Goal: Navigation & Orientation: Find specific page/section

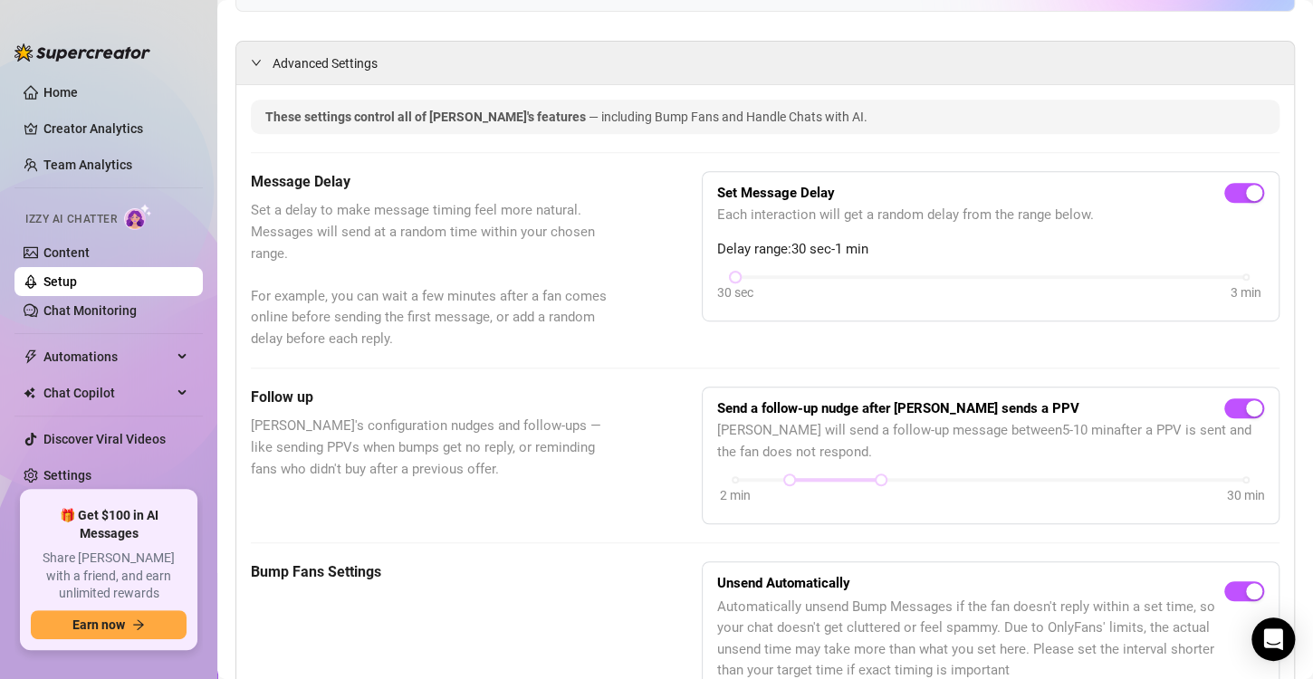
scroll to position [314, 0]
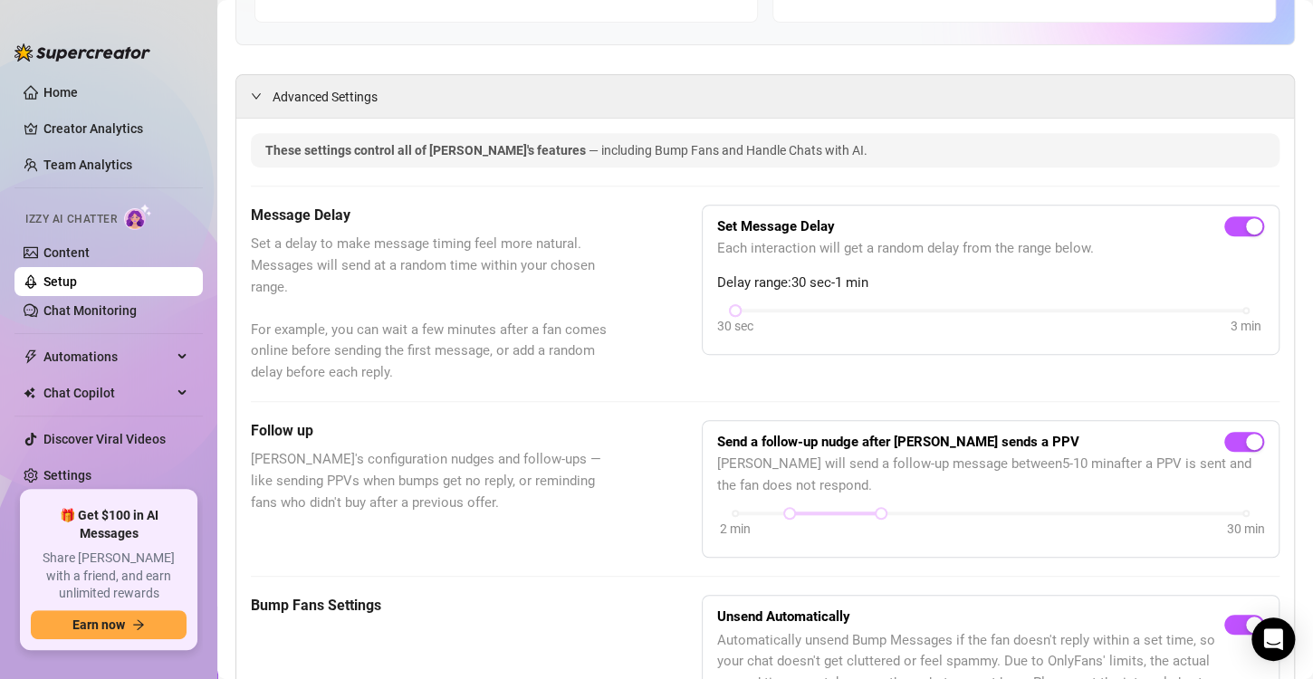
click at [77, 285] on link "Setup" at bounding box center [59, 281] width 33 height 14
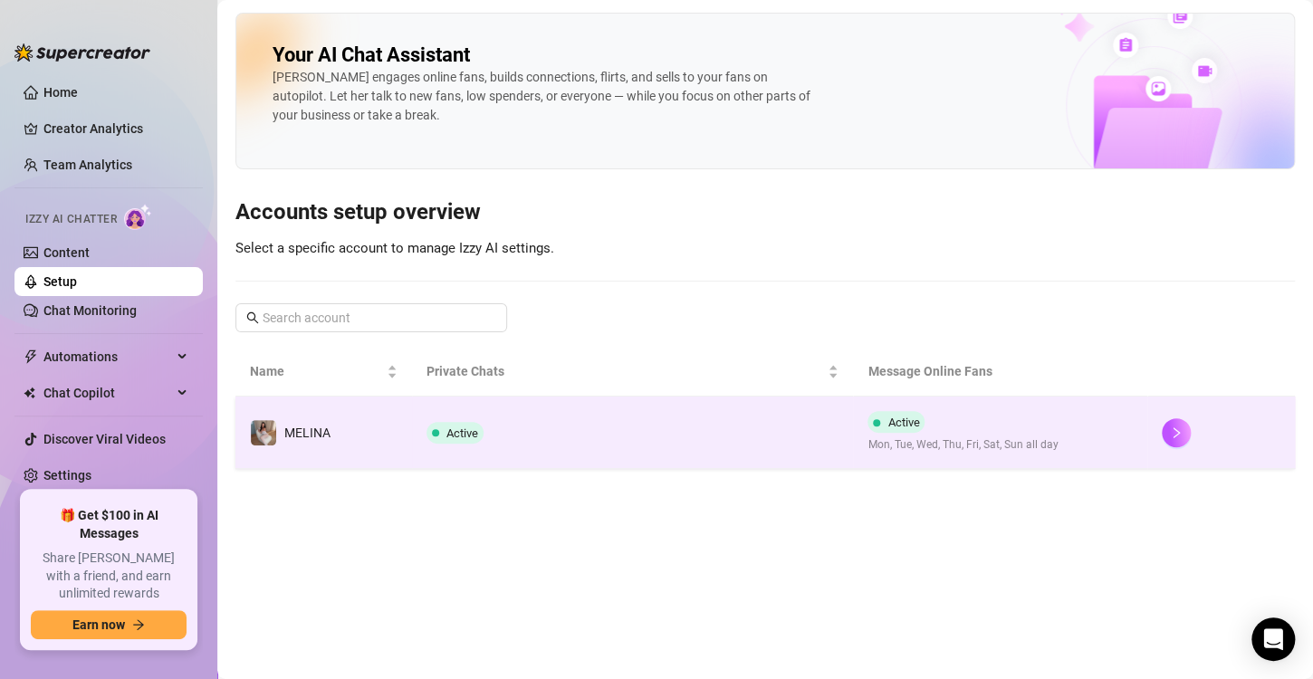
click at [826, 450] on td "Active" at bounding box center [633, 433] width 442 height 72
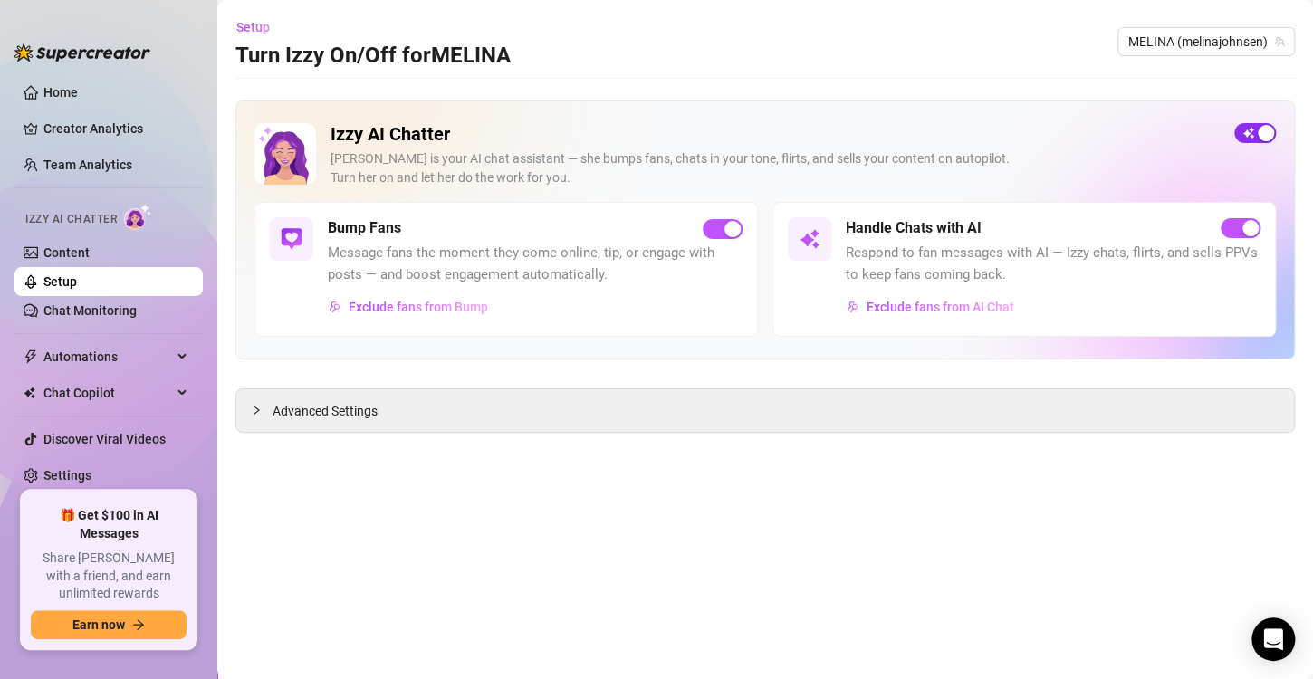
click at [1266, 139] on div "button" at bounding box center [1266, 133] width 16 height 16
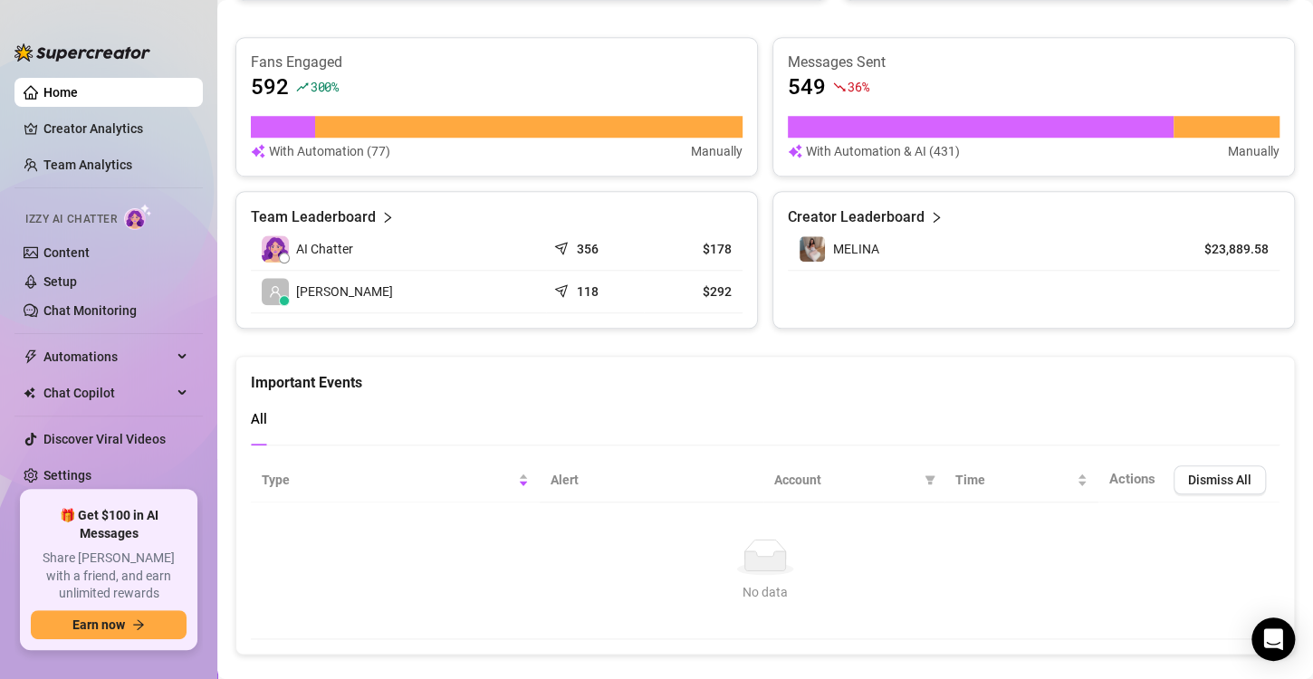
scroll to position [622, 0]
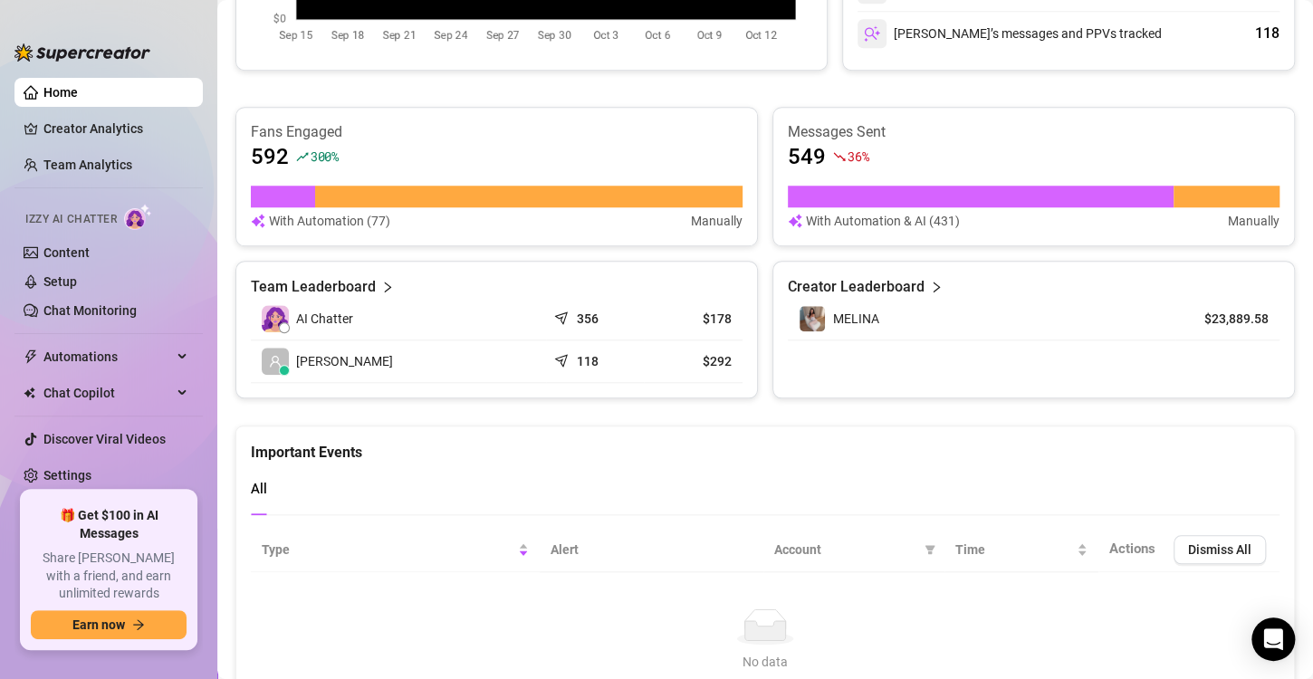
click at [367, 283] on article "Team Leaderboard" at bounding box center [313, 287] width 125 height 22
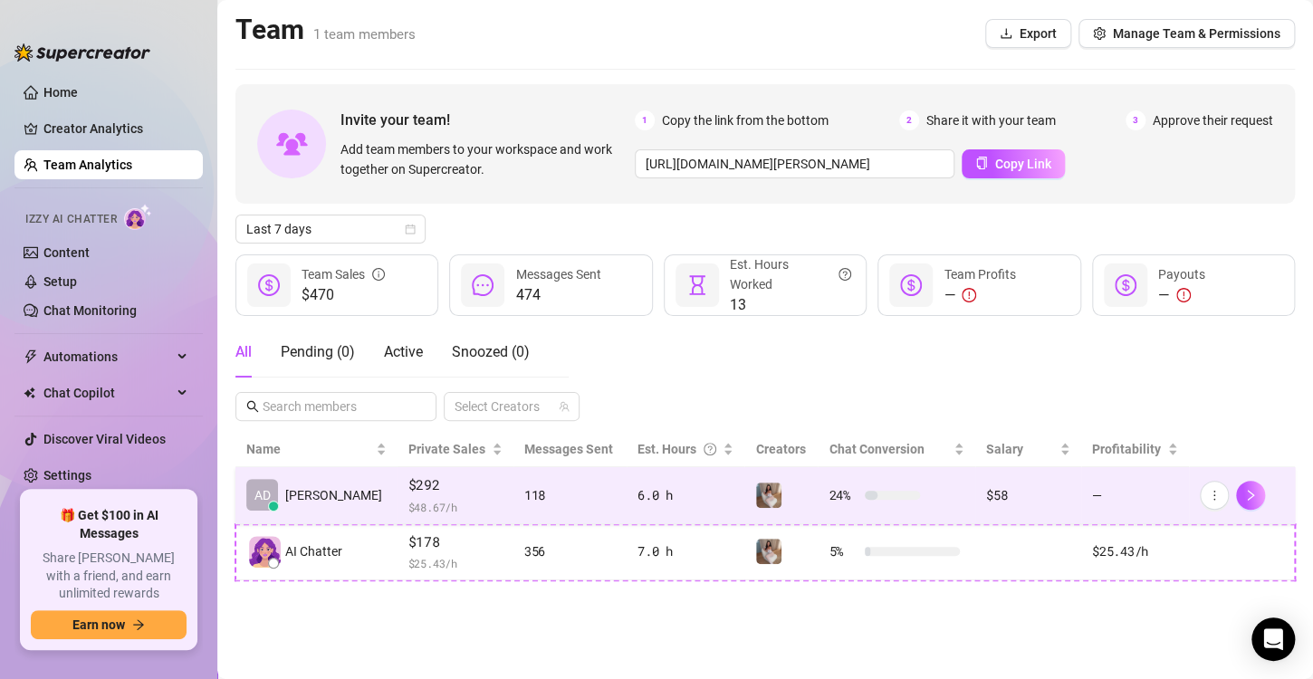
click at [627, 486] on td "6.0 h" at bounding box center [686, 495] width 118 height 57
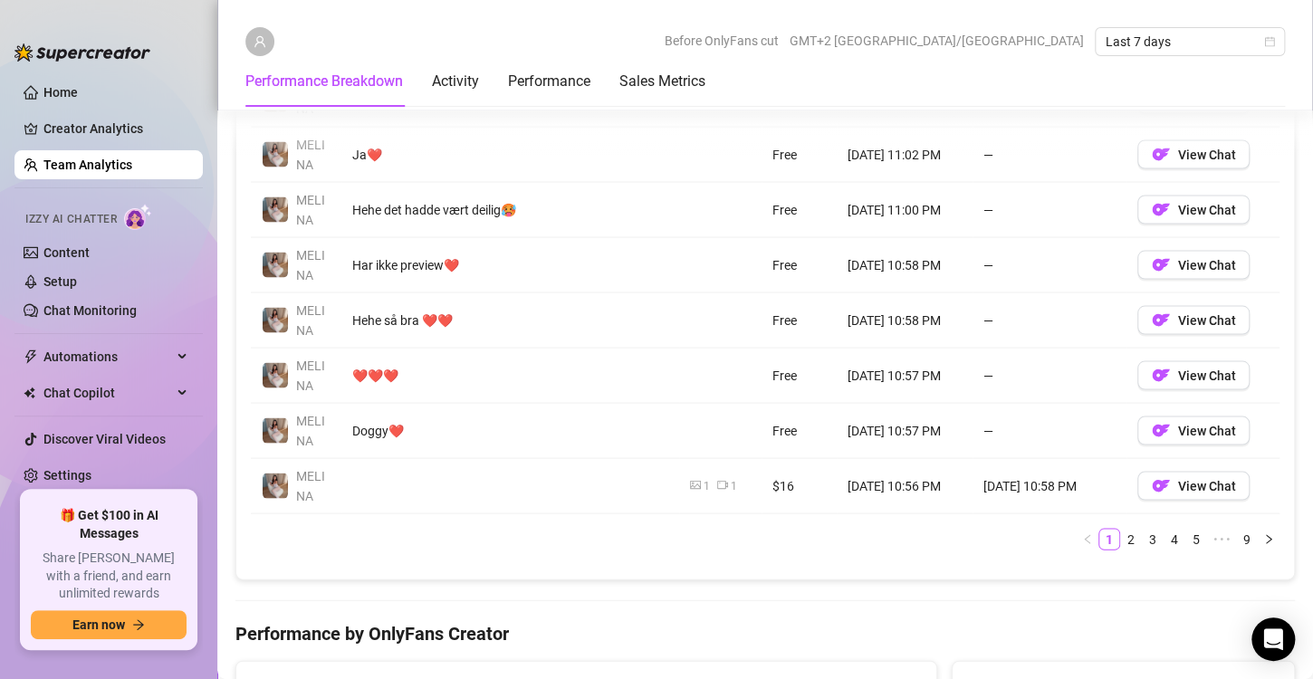
scroll to position [1525, 0]
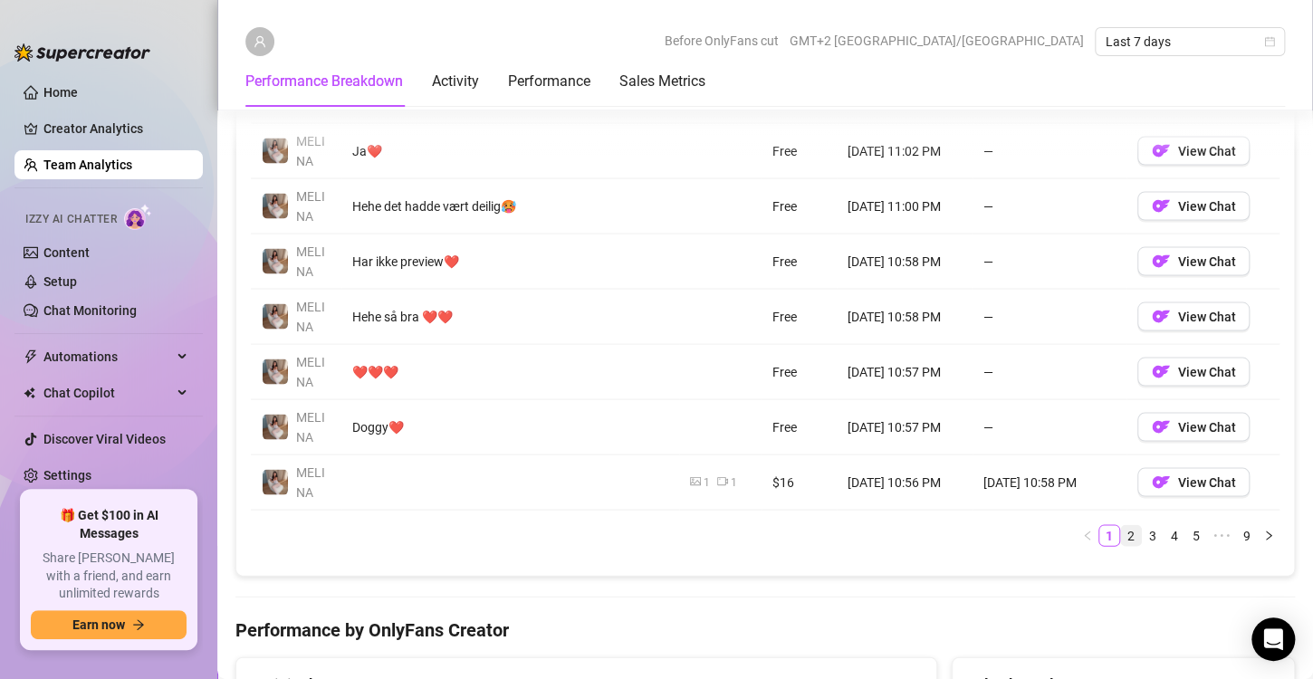
click at [1121, 532] on link "2" at bounding box center [1131, 535] width 20 height 20
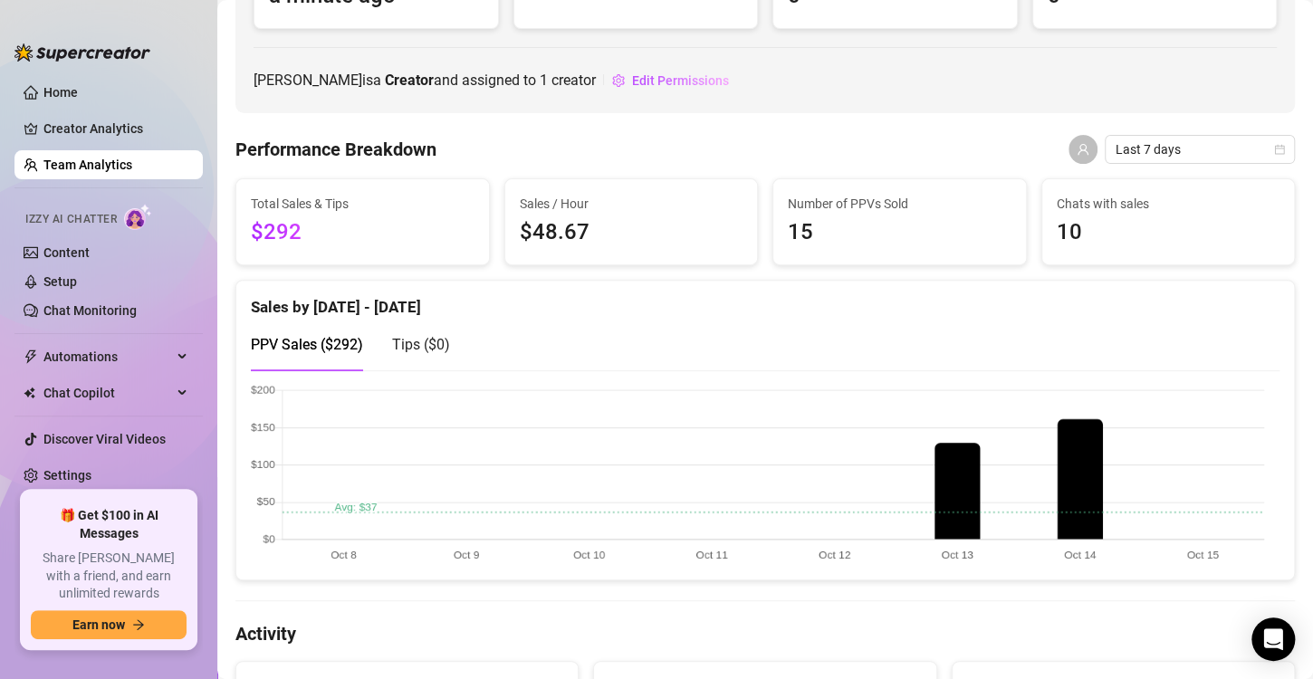
scroll to position [0, 0]
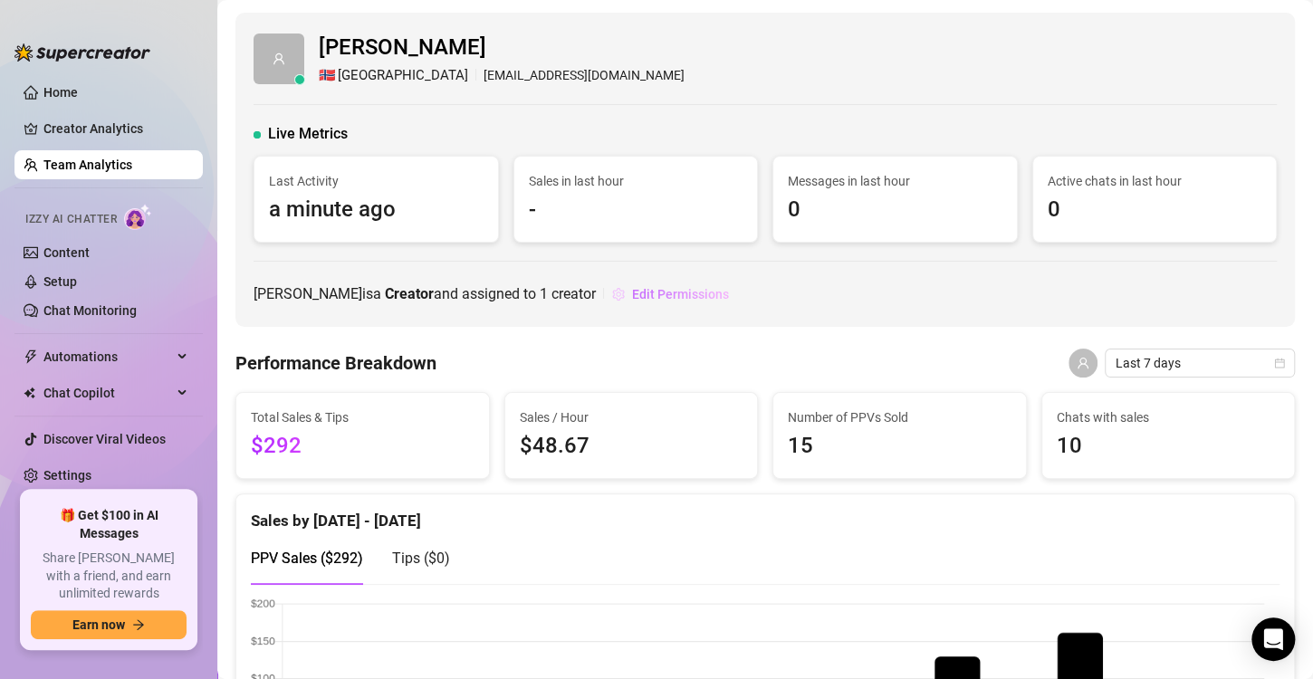
click at [632, 292] on span "Edit Permissions" at bounding box center [680, 294] width 97 height 14
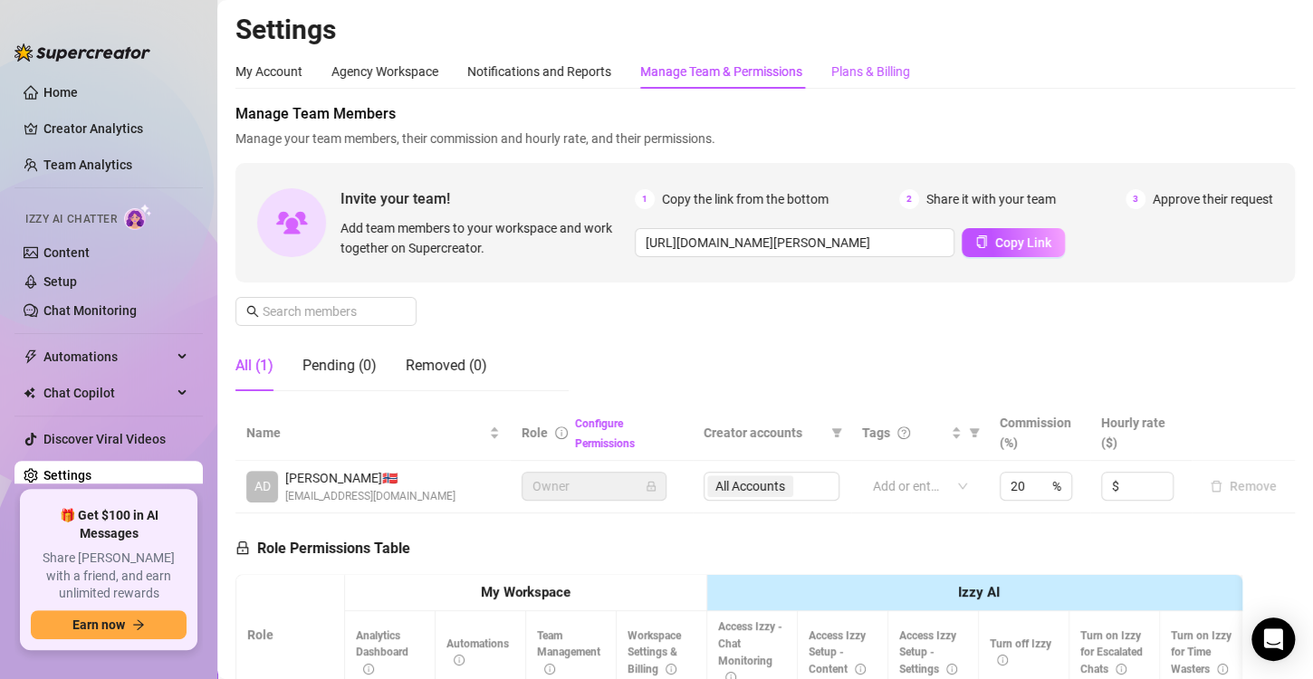
click at [872, 72] on div "Plans & Billing" at bounding box center [870, 72] width 79 height 20
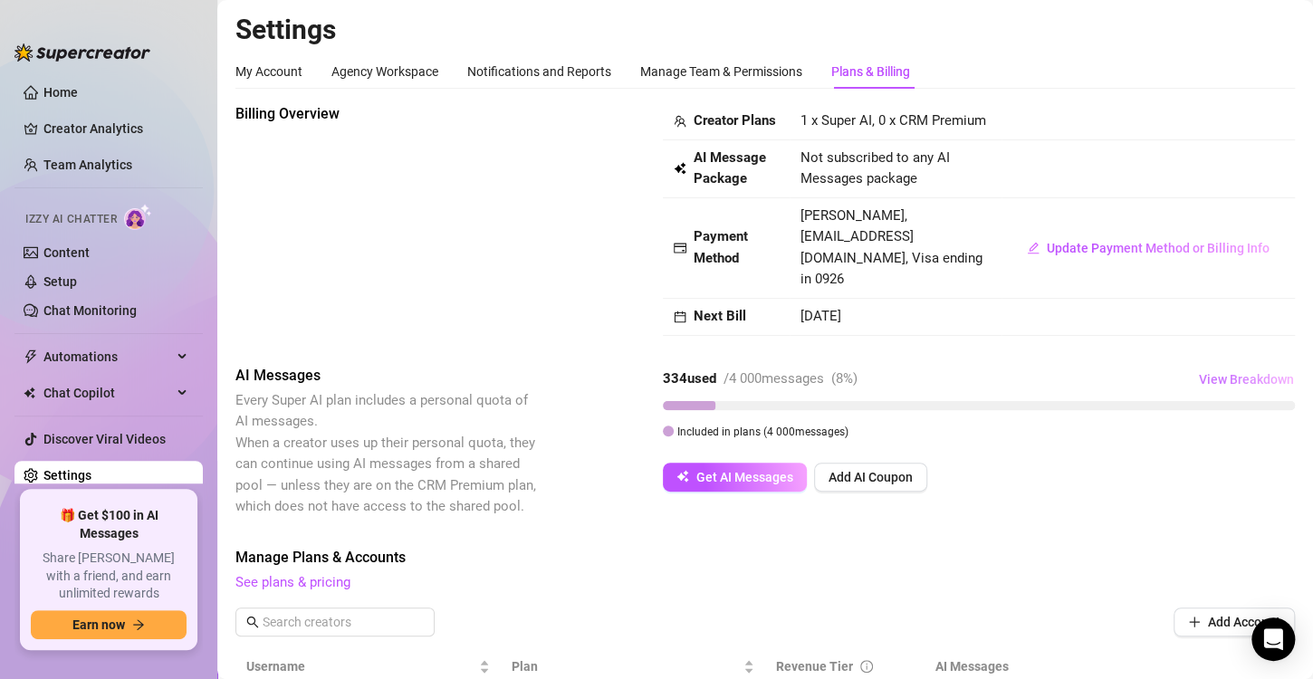
click at [1223, 384] on span "View Breakdown" at bounding box center [1246, 379] width 95 height 14
click at [1252, 456] on div at bounding box center [1248, 462] width 20 height 20
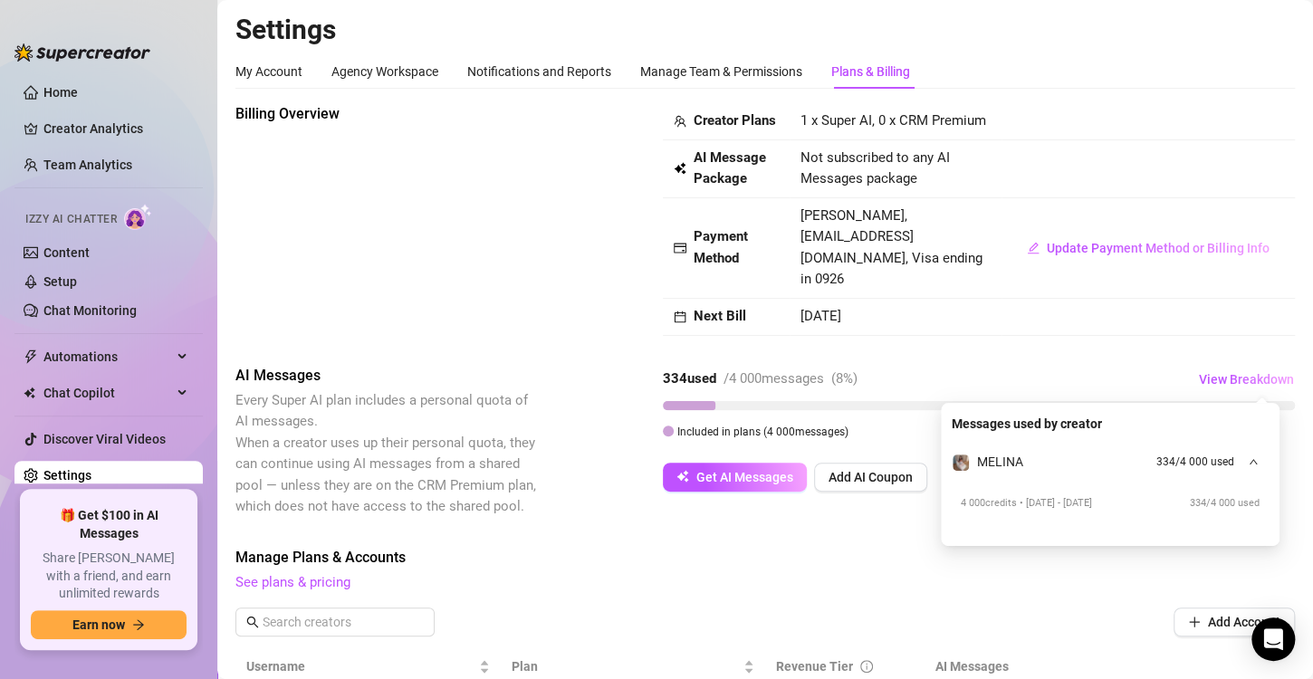
click at [1252, 456] on div at bounding box center [1248, 462] width 20 height 20
click at [828, 572] on span "See plans & pricing" at bounding box center [764, 583] width 1059 height 22
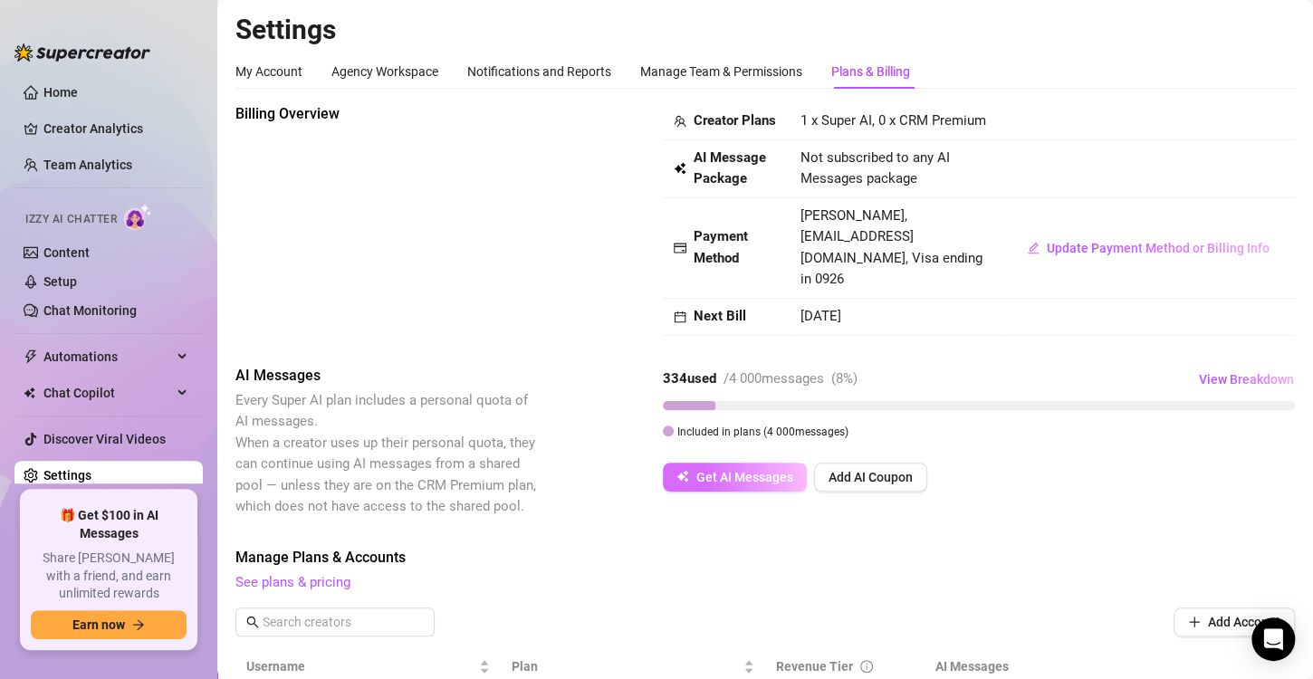
click at [749, 477] on span "Get AI Messages" at bounding box center [744, 477] width 97 height 14
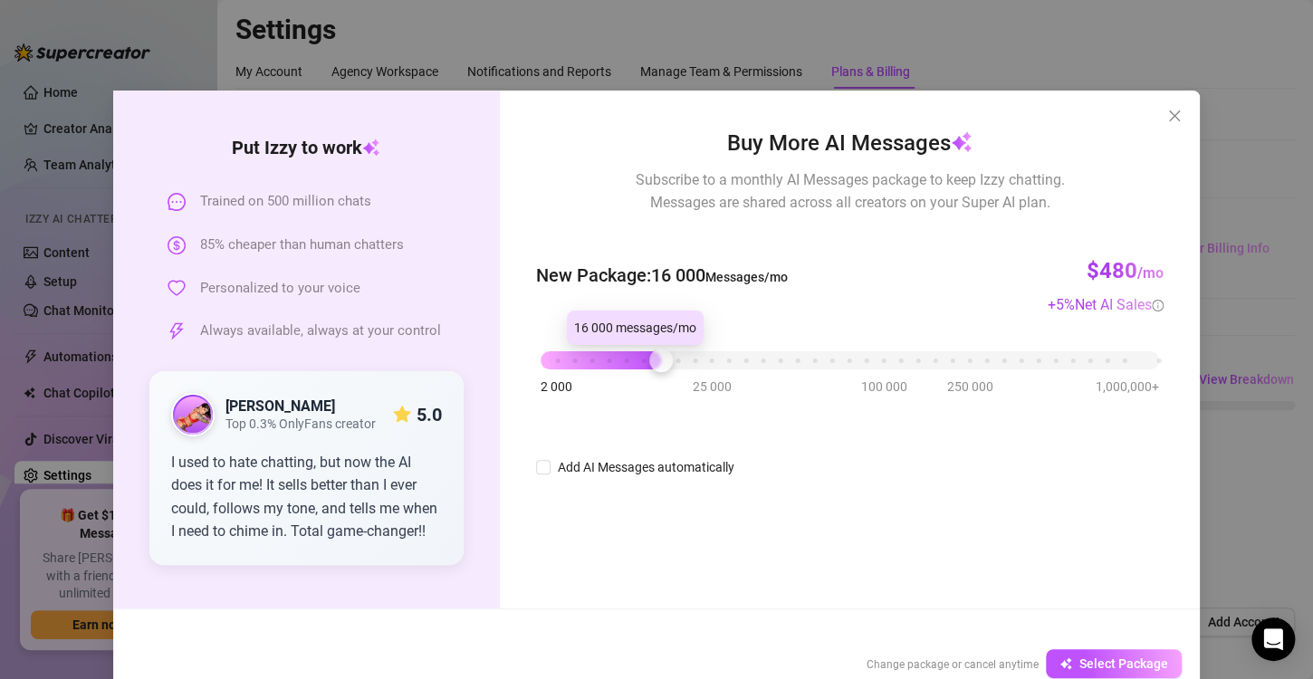
drag, startPoint x: 532, startPoint y: 368, endPoint x: 675, endPoint y: 354, distance: 143.7
click at [673, 354] on div at bounding box center [661, 361] width 24 height 24
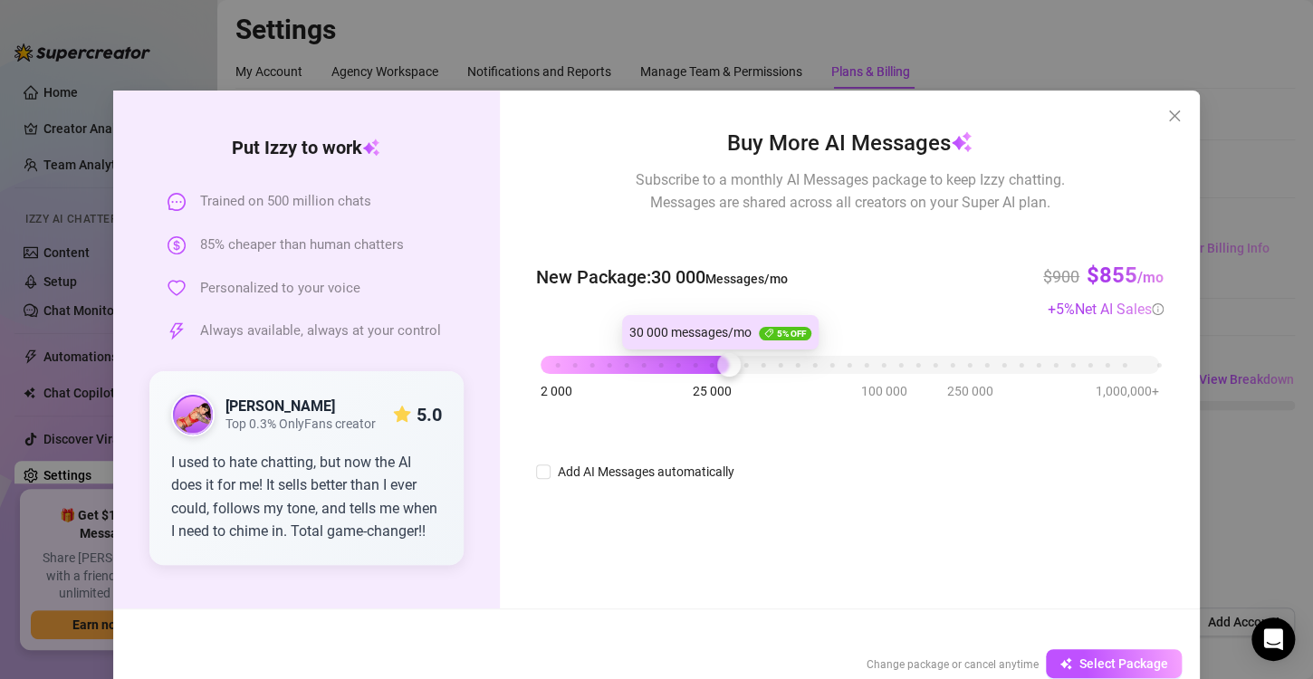
drag, startPoint x: 675, startPoint y: 354, endPoint x: 721, endPoint y: 345, distance: 46.2
click at [721, 345] on body "Home Creator Analytics Team Analytics Izzy AI Chatter Content Setup Chat Monito…" at bounding box center [656, 339] width 1313 height 679
click at [717, 363] on div at bounding box center [729, 365] width 24 height 24
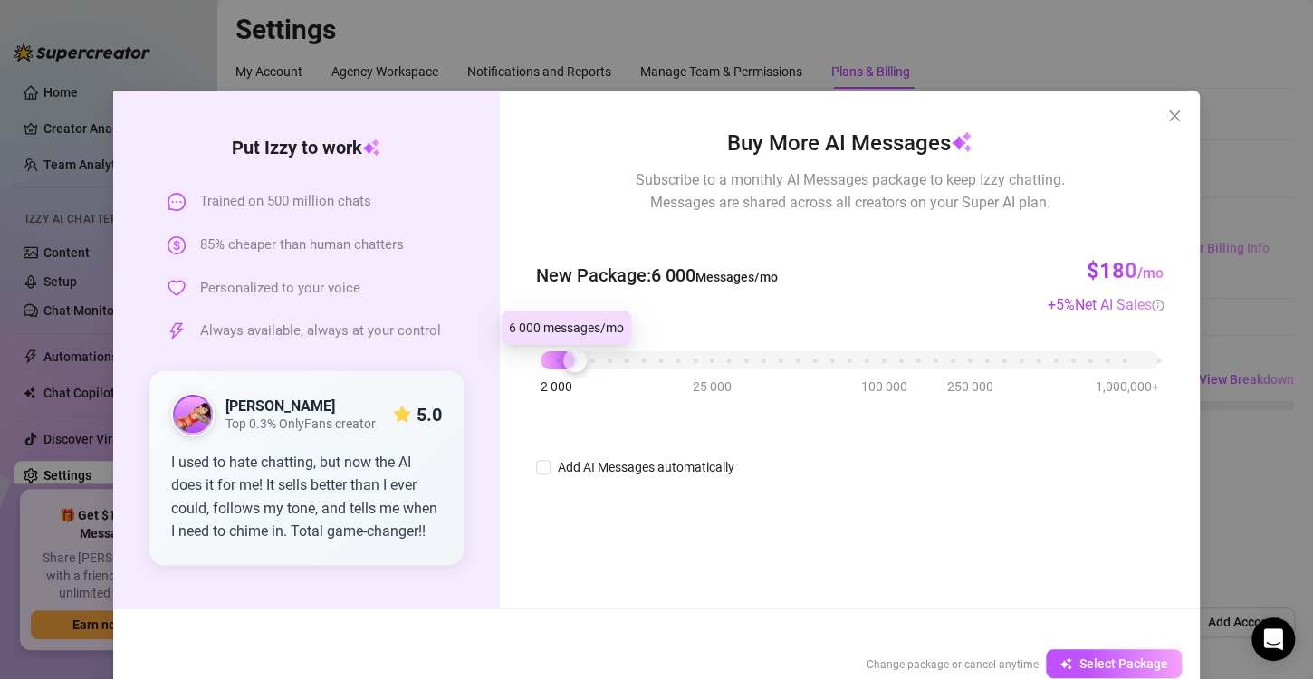
drag, startPoint x: 715, startPoint y: 363, endPoint x: 553, endPoint y: 362, distance: 162.1
click at [553, 359] on div "2 000 25 000 100 000 250 000 1,000,000+" at bounding box center [850, 353] width 618 height 11
drag, startPoint x: 553, startPoint y: 362, endPoint x: 552, endPoint y: 353, distance: 9.1
click at [552, 353] on div "2 000 25 000 100 000 250 000 1,000,000+" at bounding box center [850, 353] width 618 height 11
click at [1167, 110] on icon "close" at bounding box center [1174, 116] width 14 height 14
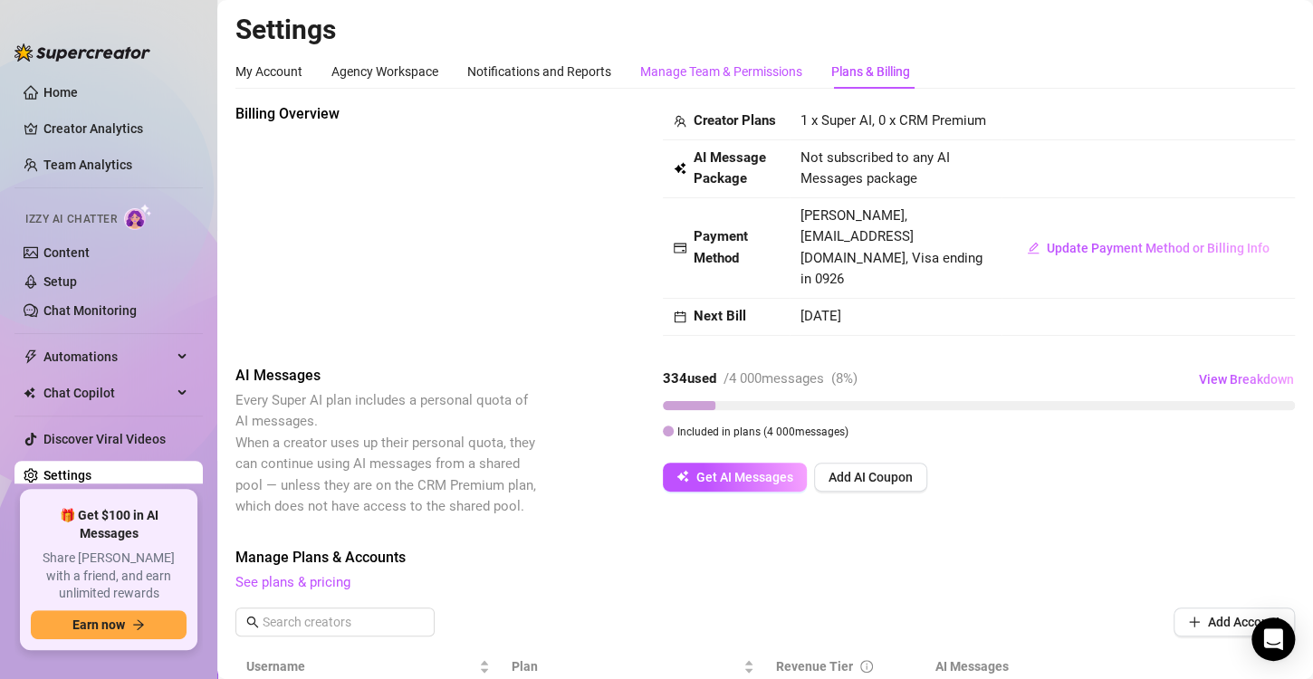
click at [717, 79] on div "Manage Team & Permissions" at bounding box center [721, 72] width 162 height 20
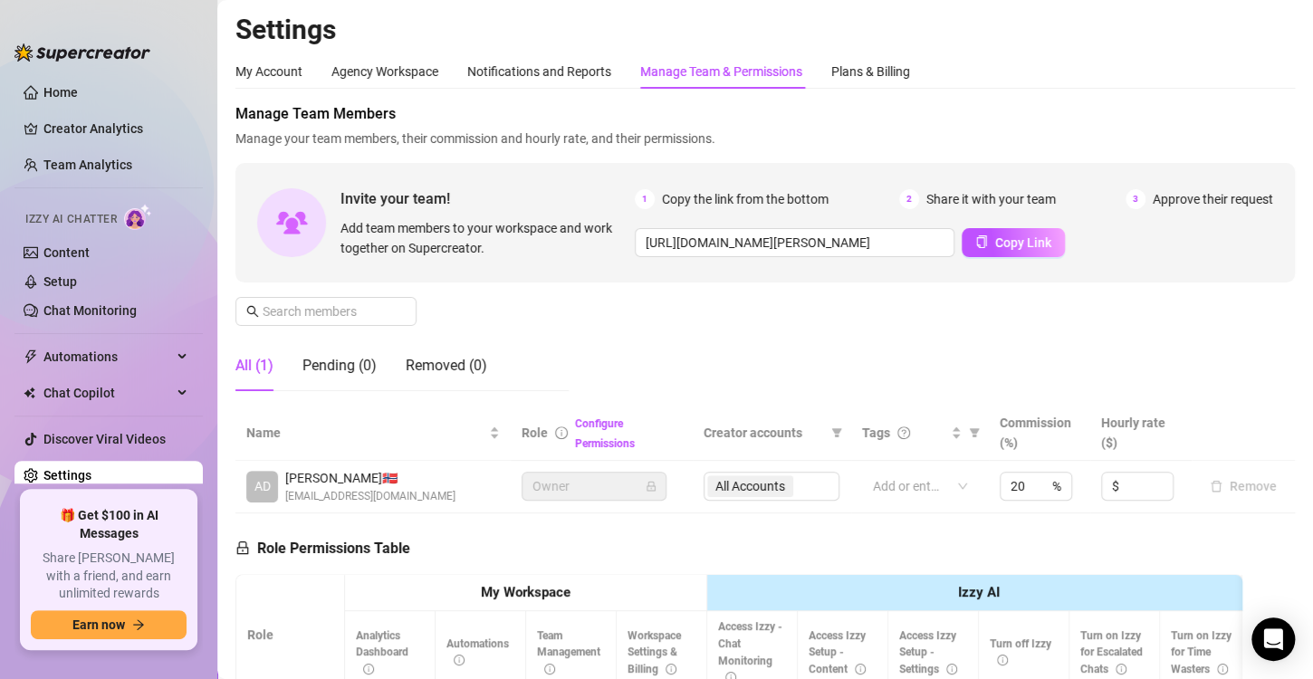
click at [52, 108] on ul "Home Creator Analytics Team Analytics Izzy AI Chatter Content Setup Chat Monito…" at bounding box center [108, 277] width 188 height 413
click at [73, 87] on link "Home" at bounding box center [60, 92] width 34 height 14
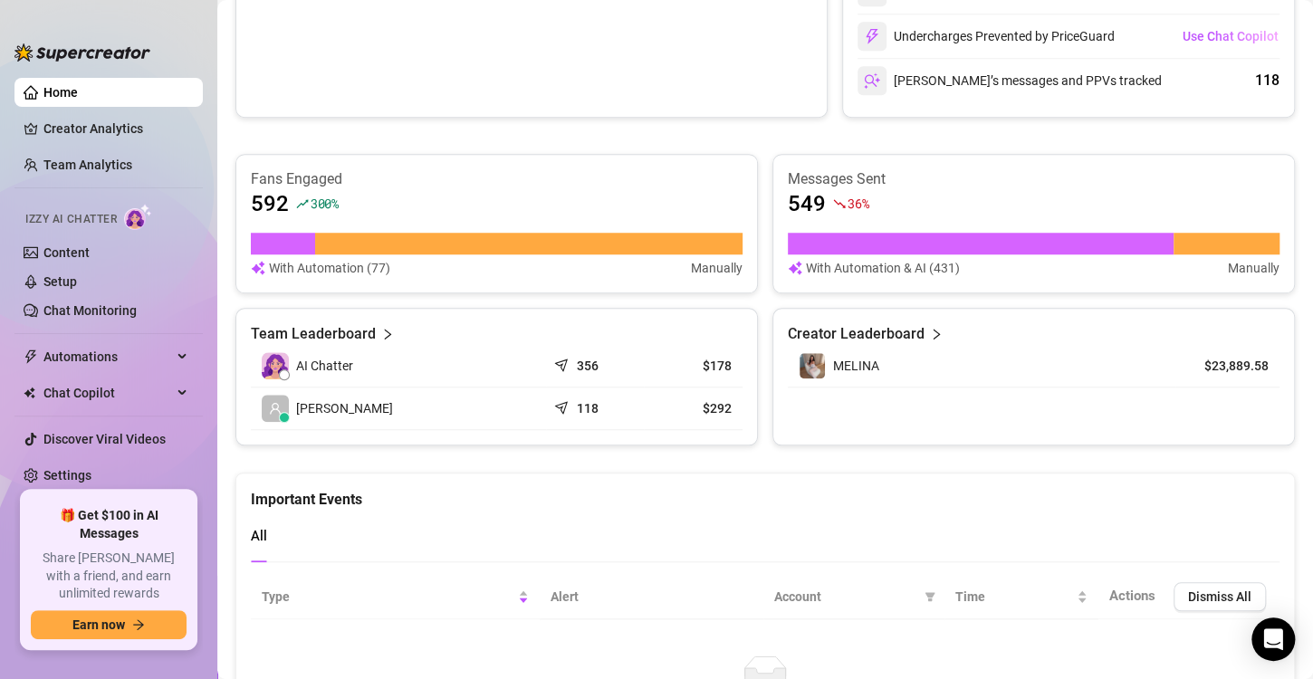
scroll to position [576, 0]
click at [133, 386] on span "Chat Copilot" at bounding box center [107, 392] width 129 height 29
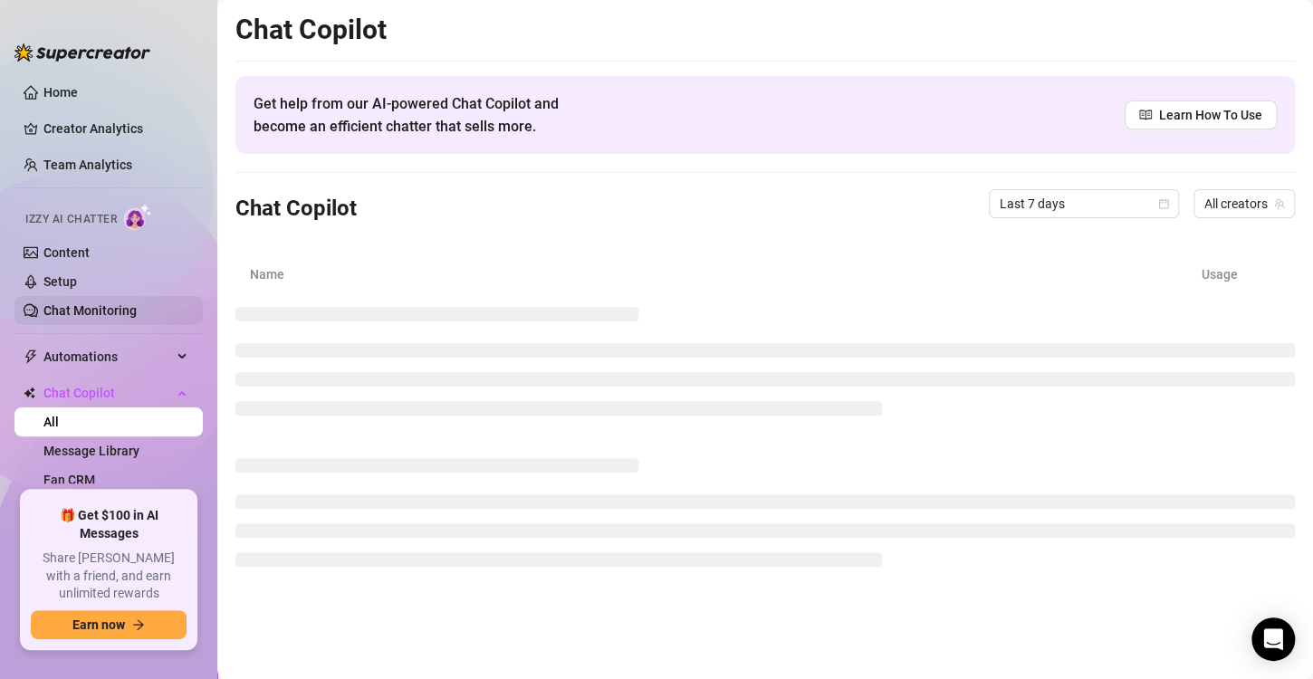
click at [86, 308] on link "Chat Monitoring" at bounding box center [89, 310] width 93 height 14
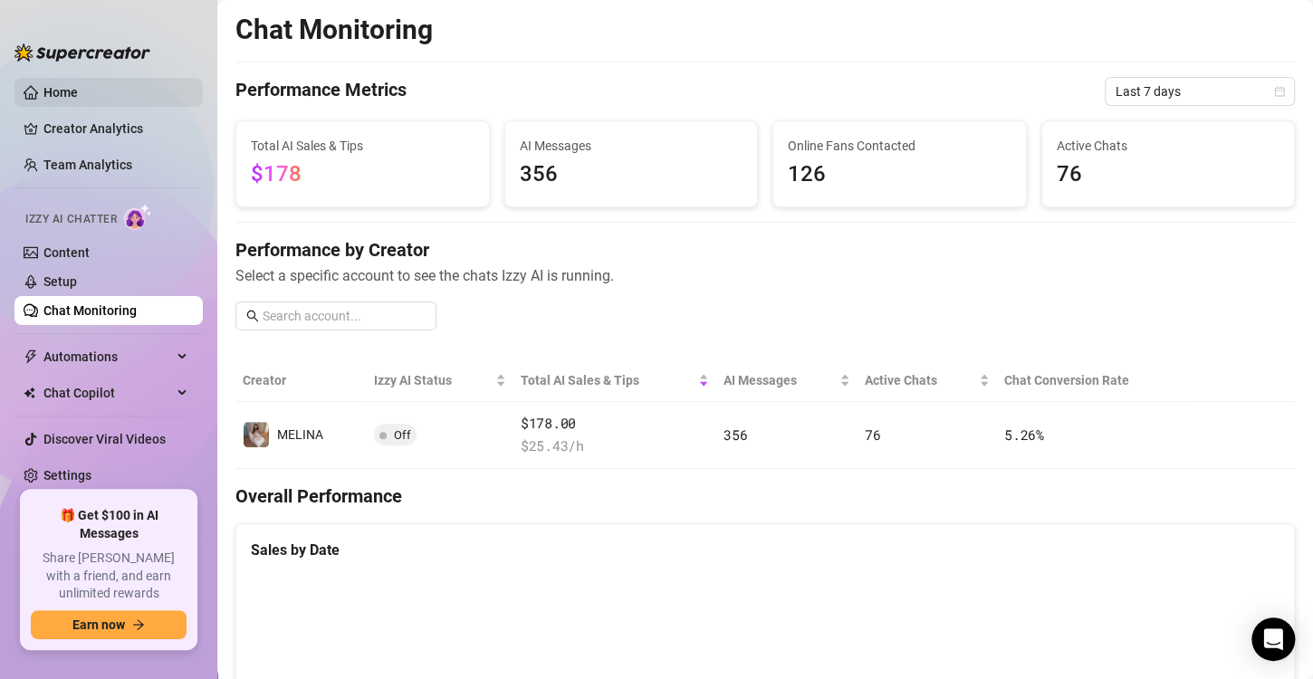
click at [72, 88] on link "Home" at bounding box center [60, 92] width 34 height 14
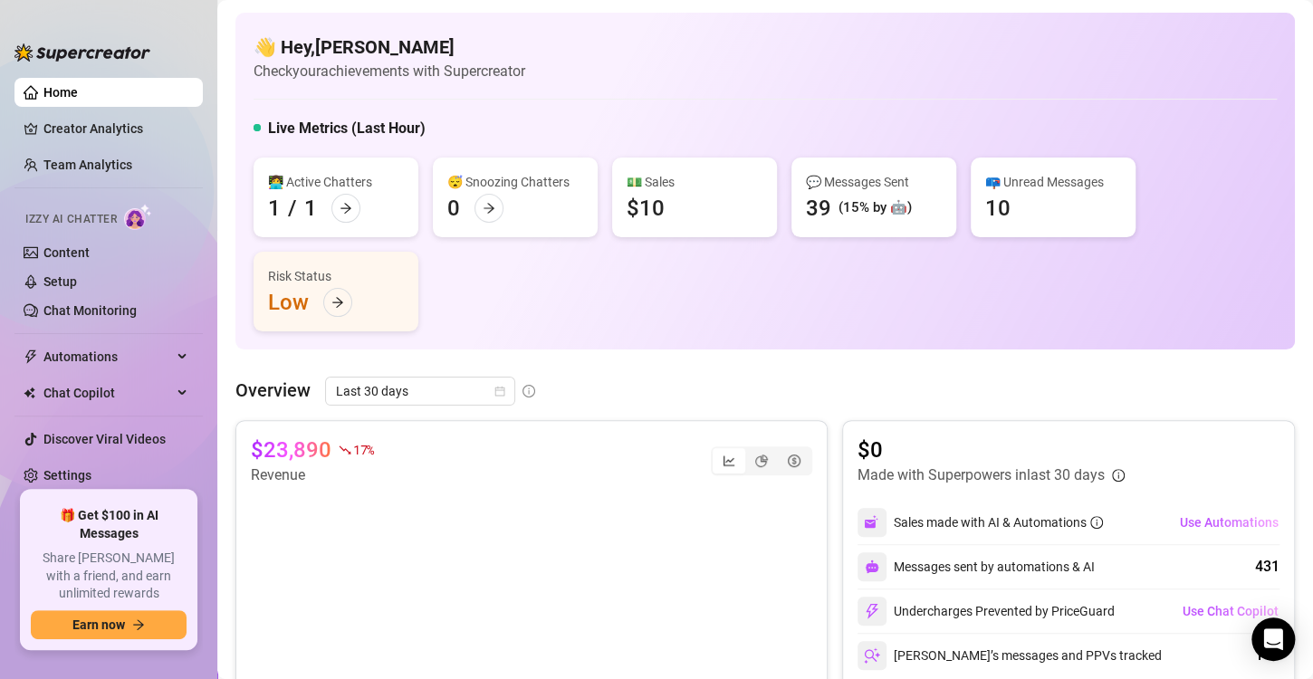
click at [1027, 204] on div "📪 Unread Messages 10" at bounding box center [1053, 198] width 165 height 80
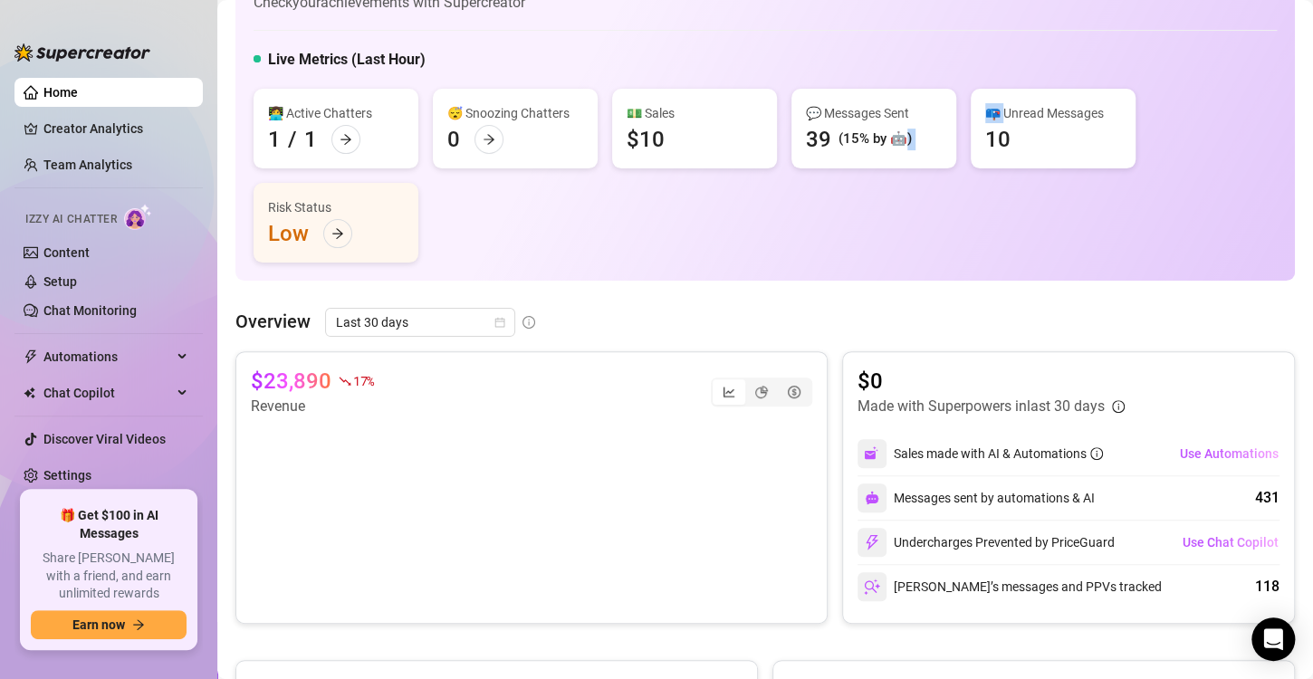
scroll to position [72, 0]
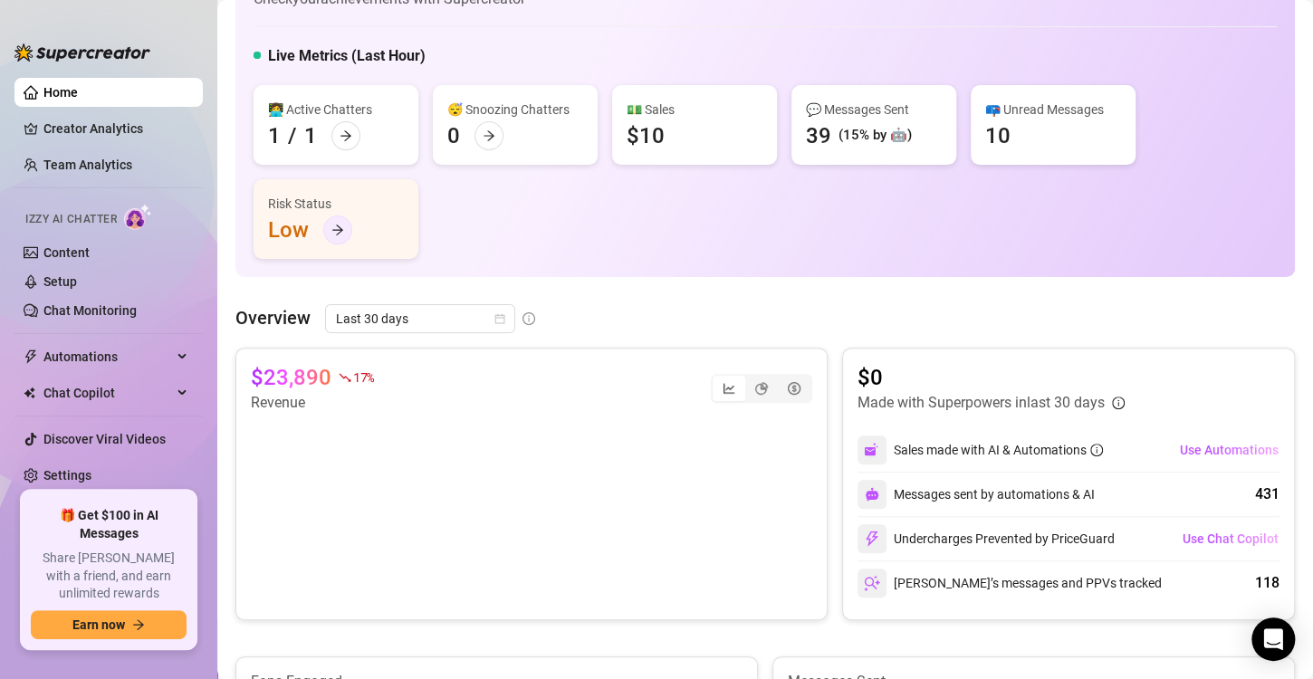
click at [332, 234] on icon "arrow-right" at bounding box center [337, 230] width 13 height 13
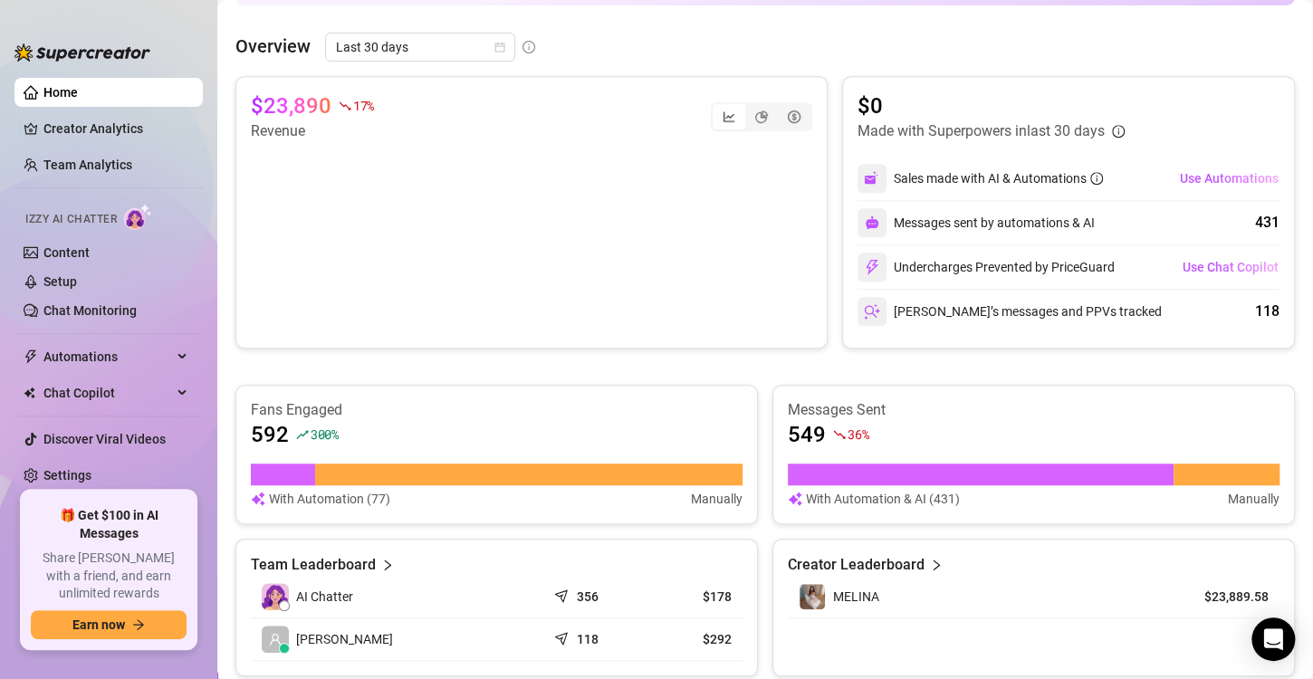
scroll to position [332, 0]
